Goal: Transaction & Acquisition: Download file/media

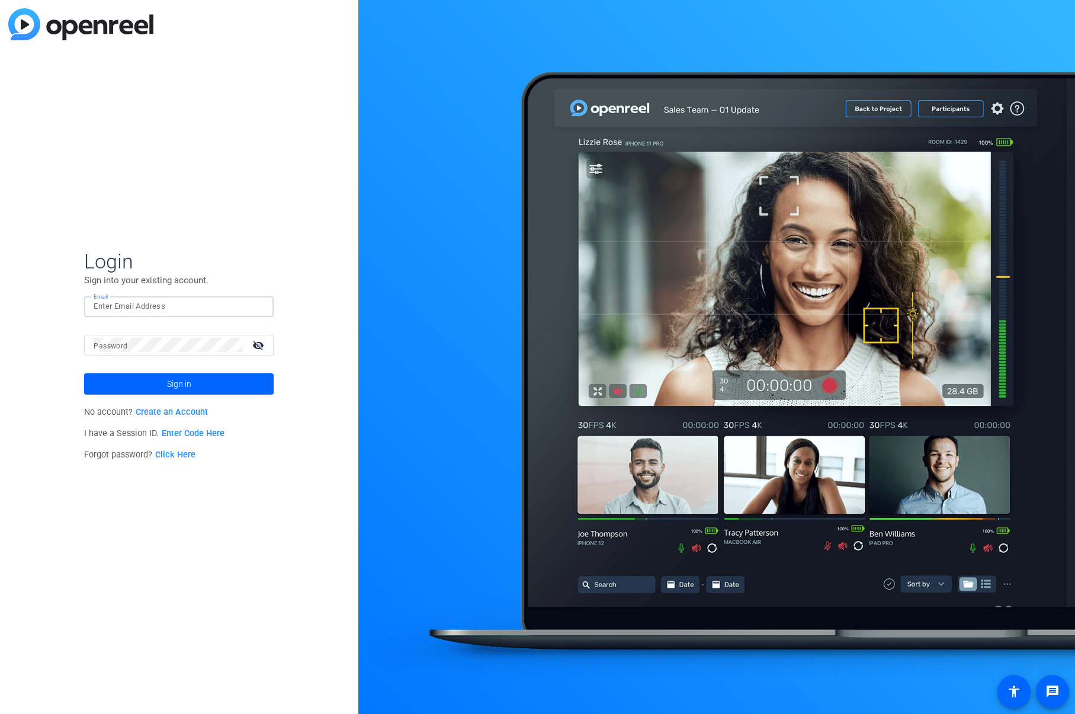
type input "[PERSON_NAME][EMAIL_ADDRESS][PERSON_NAME][DOMAIN_NAME]"
click at [211, 383] on span at bounding box center [179, 384] width 190 height 28
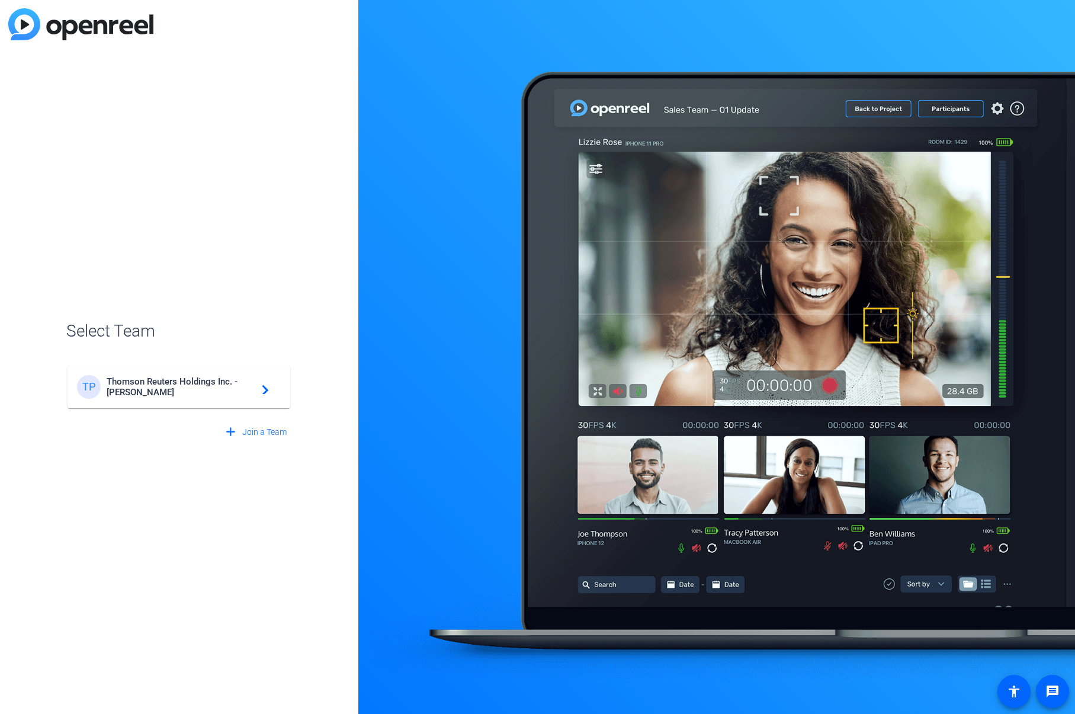
click at [209, 388] on span "Thomson Reuters Holdings Inc. - [PERSON_NAME]" at bounding box center [181, 386] width 148 height 21
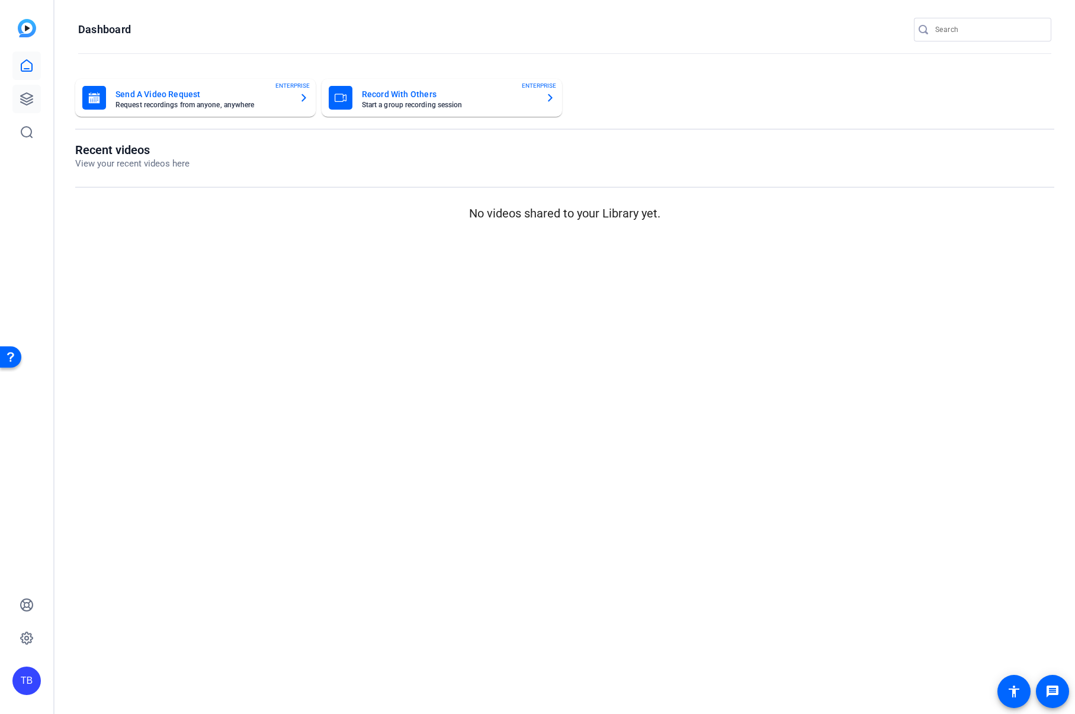
click at [40, 98] on div "TB" at bounding box center [26, 357] width 53 height 714
click at [35, 99] on link at bounding box center [26, 99] width 28 height 28
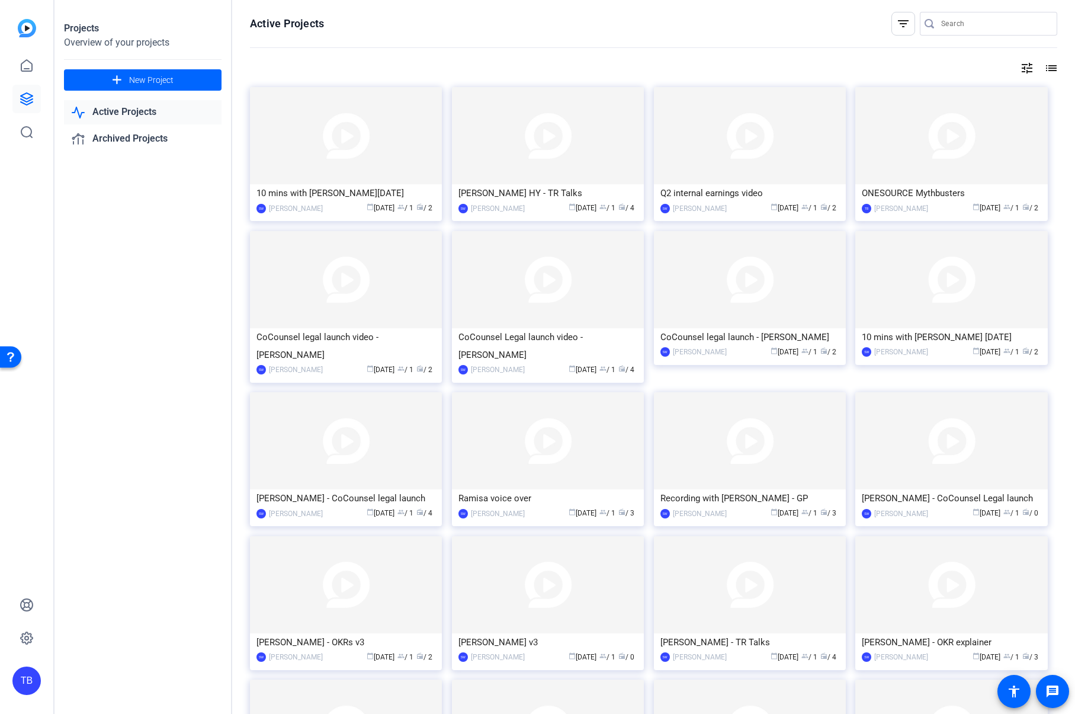
click at [953, 25] on input "Search" at bounding box center [994, 24] width 107 height 14
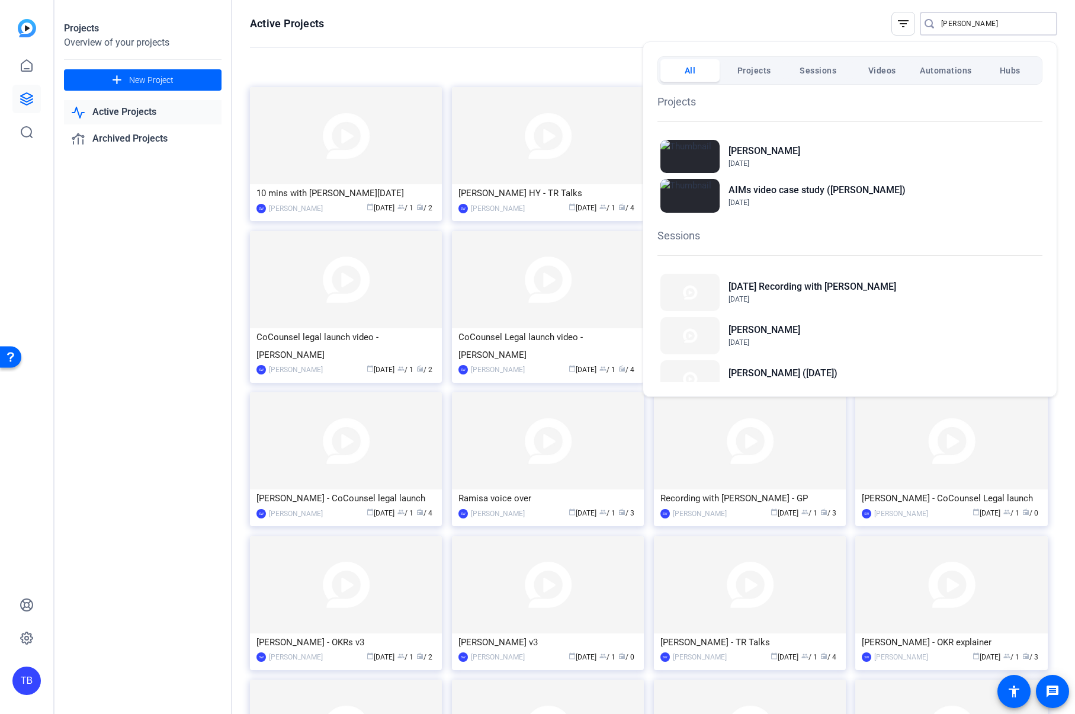
click at [604, 29] on div at bounding box center [537, 357] width 1075 height 714
type input "[PERSON_NAME]"
click at [151, 281] on div at bounding box center [537, 357] width 1075 height 714
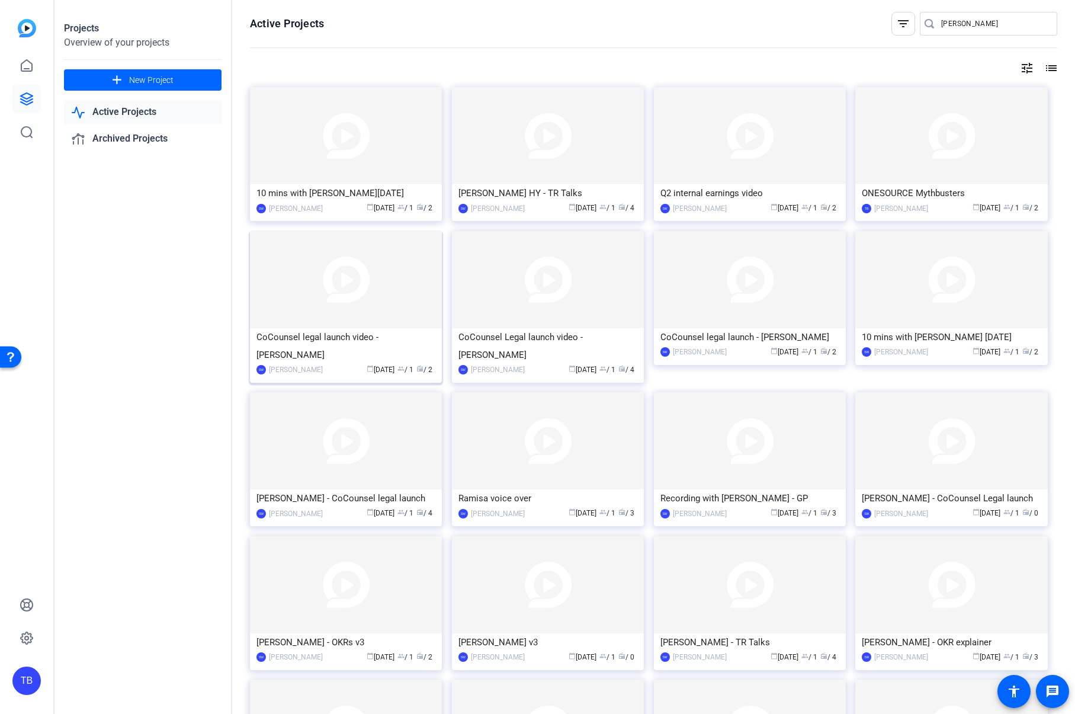
click at [369, 276] on img at bounding box center [346, 279] width 192 height 97
click at [992, 17] on input "Search" at bounding box center [994, 24] width 107 height 14
type input "mythbusters"
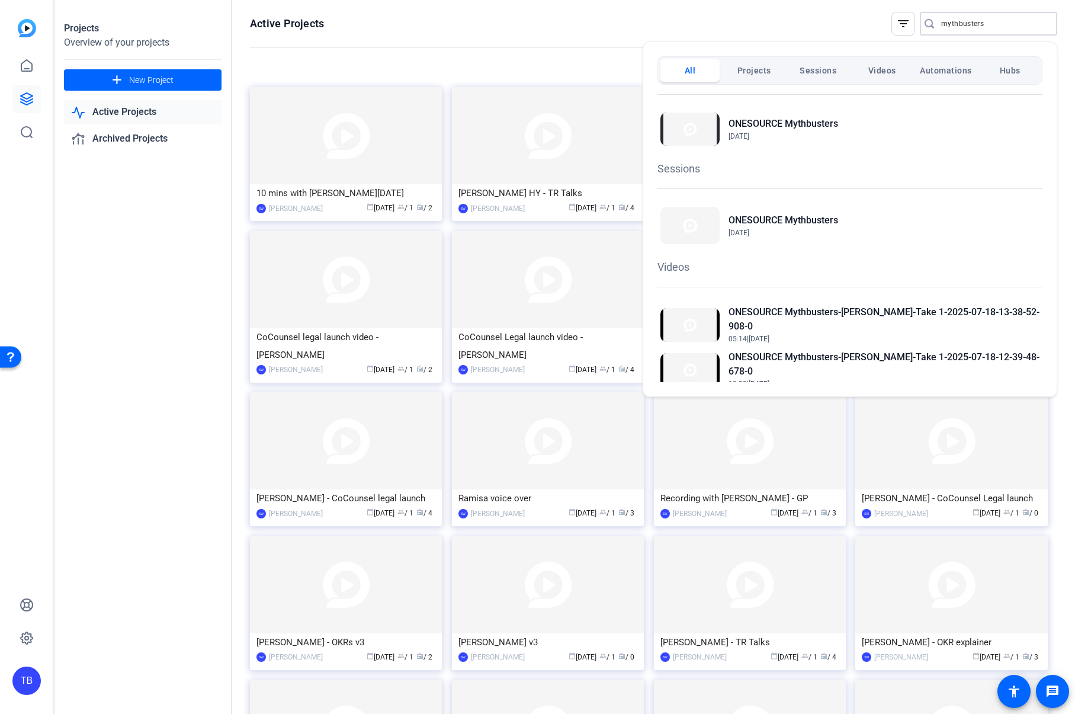
scroll to position [52, 0]
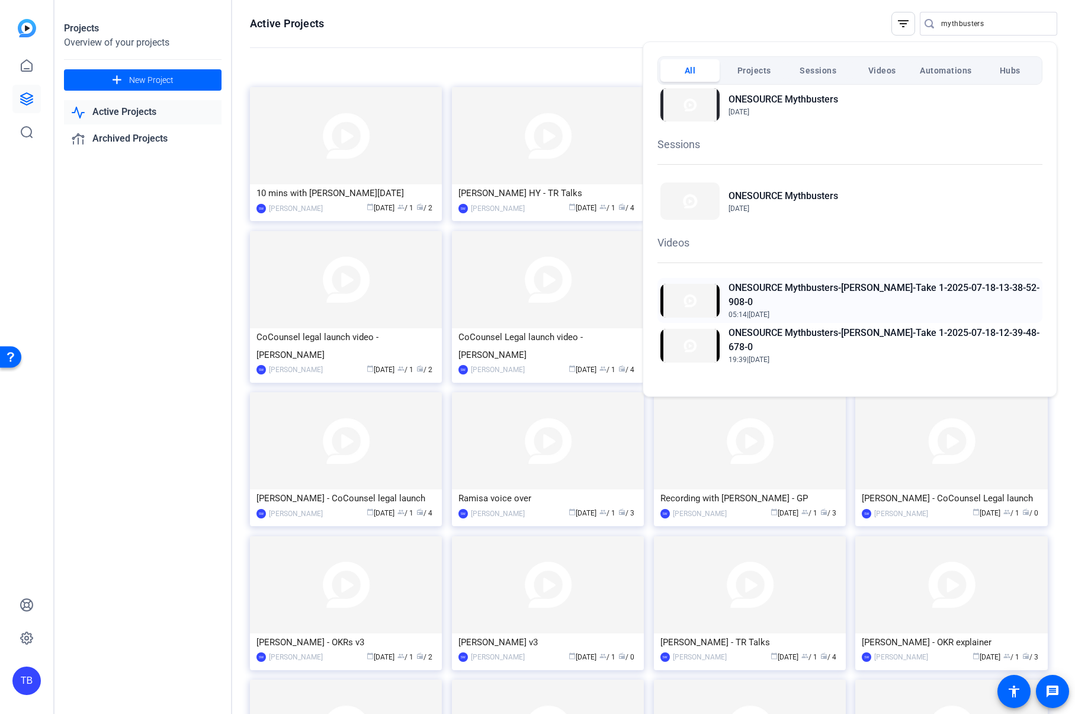
click at [802, 286] on h2 "ONESOURCE Mythbusters-[PERSON_NAME]-Take 1-2025-07-18-13-38-52-908-0" at bounding box center [884, 295] width 311 height 28
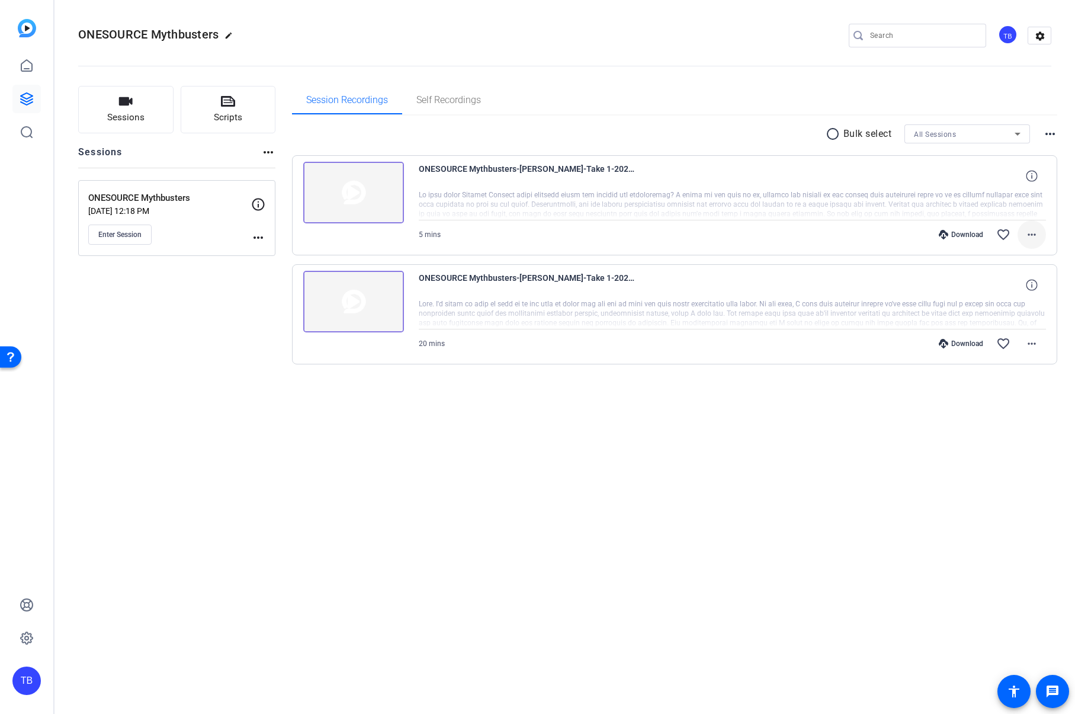
click at [1030, 232] on mat-icon "more_horiz" at bounding box center [1032, 234] width 14 height 14
click at [1004, 290] on span "Download MP4" at bounding box center [1001, 289] width 71 height 14
